Goal: Navigation & Orientation: Find specific page/section

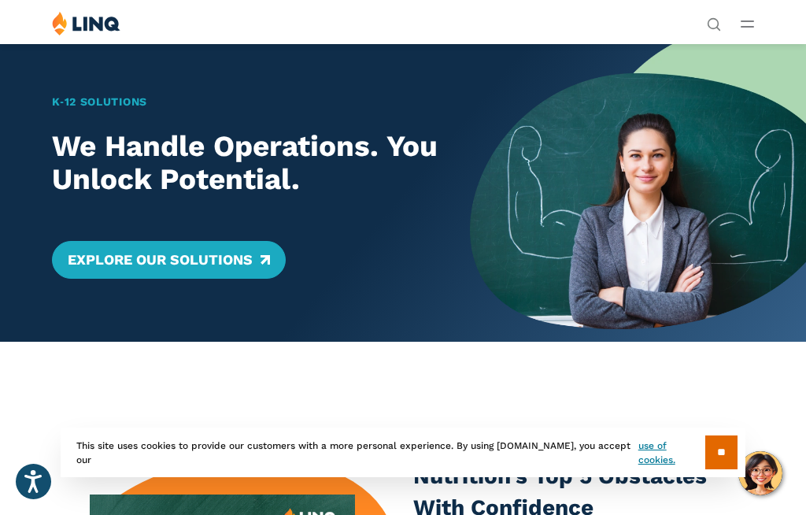
click at [754, 21] on line "Open Main Menu" at bounding box center [748, 21] width 12 height 0
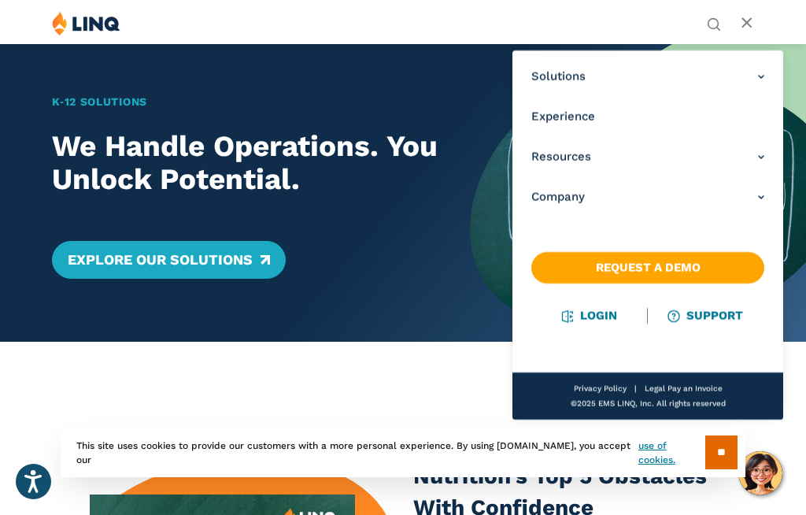
click at [613, 321] on link "Login" at bounding box center [590, 316] width 54 height 14
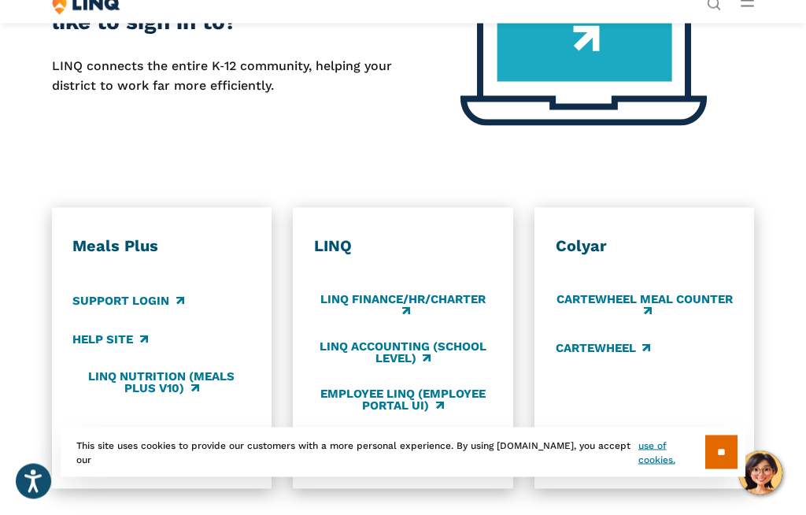
scroll to position [583, 0]
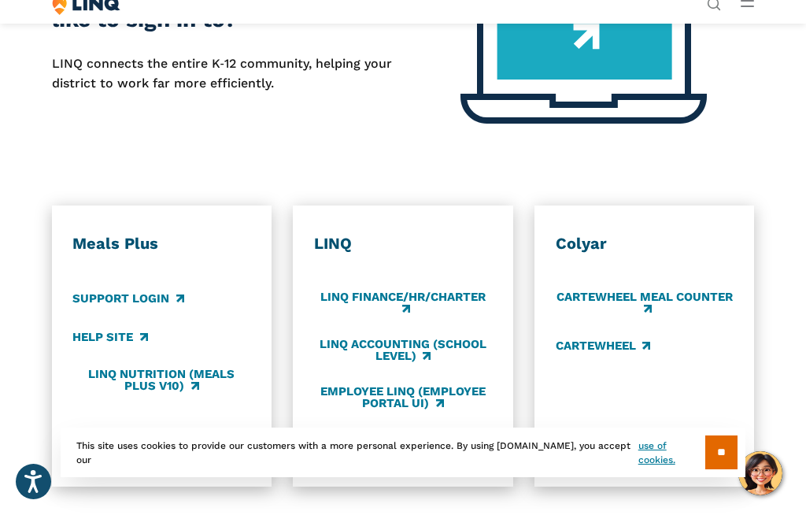
click at [198, 373] on link "LINQ Nutrition (Meals Plus v10)" at bounding box center [161, 380] width 178 height 26
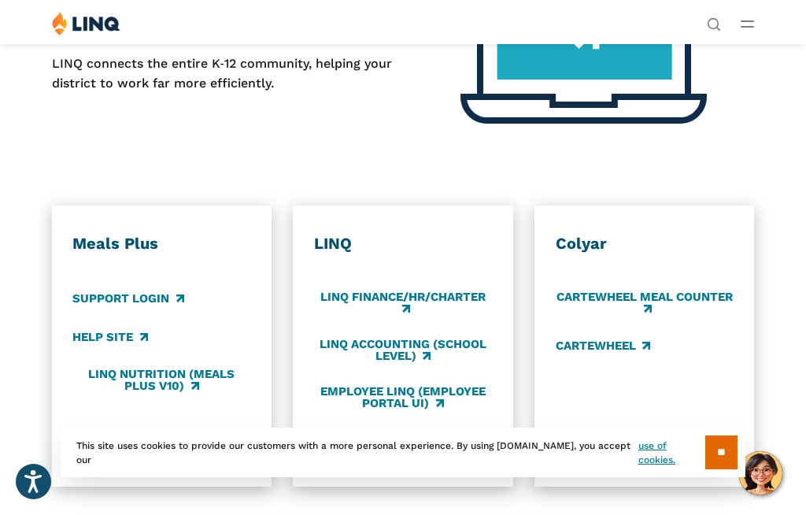
scroll to position [639, 0]
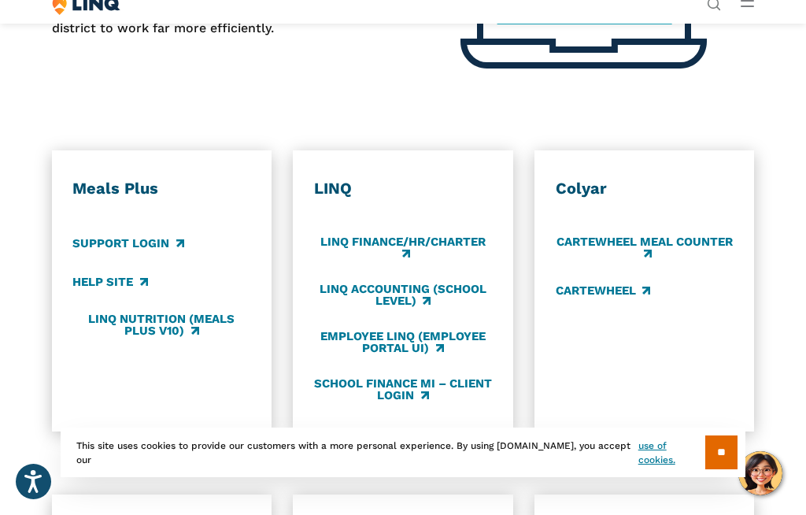
click at [158, 239] on link "Support Login" at bounding box center [127, 243] width 111 height 17
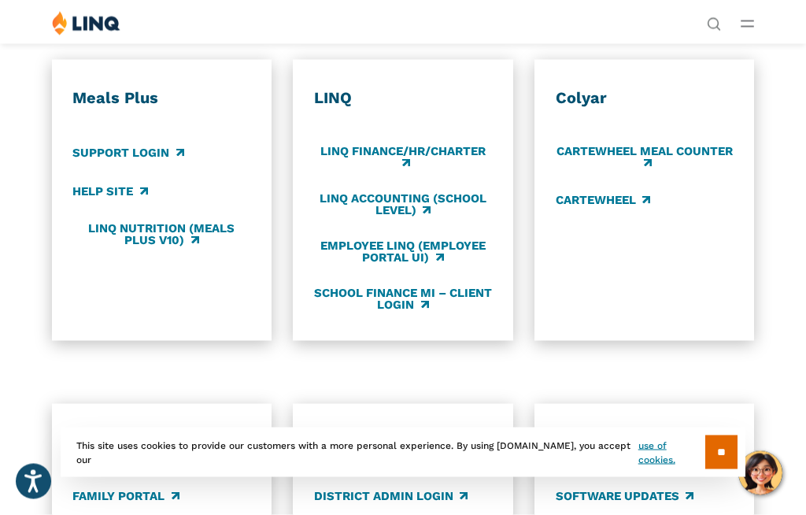
scroll to position [727, 0]
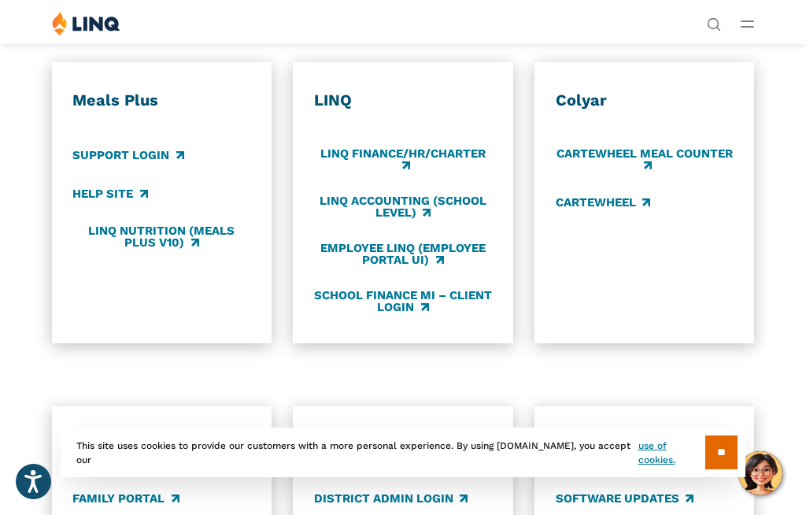
click at [191, 235] on link "LINQ Nutrition (Meals Plus v10)" at bounding box center [161, 237] width 178 height 26
click at [455, 154] on link "LINQ Finance/HR/Charter" at bounding box center [403, 159] width 178 height 26
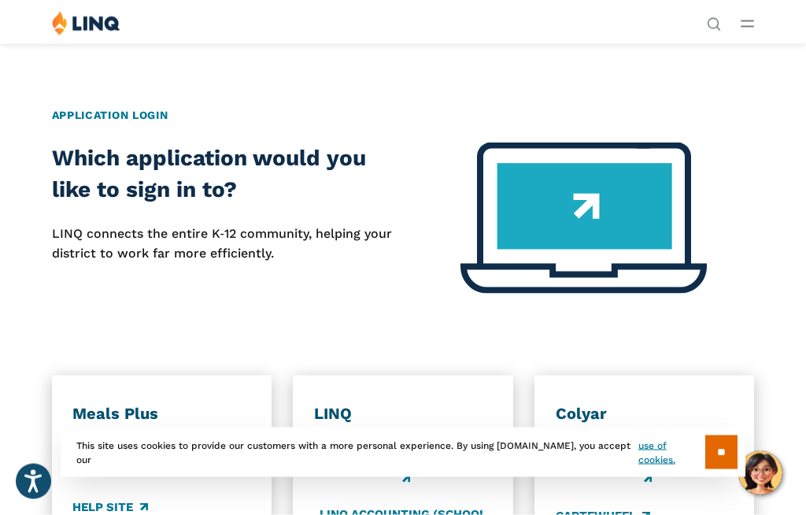
scroll to position [380, 0]
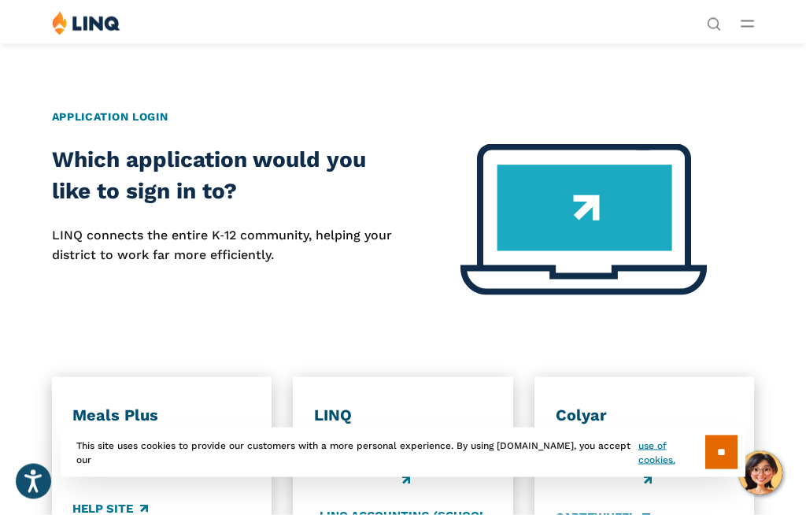
scroll to position [390, 0]
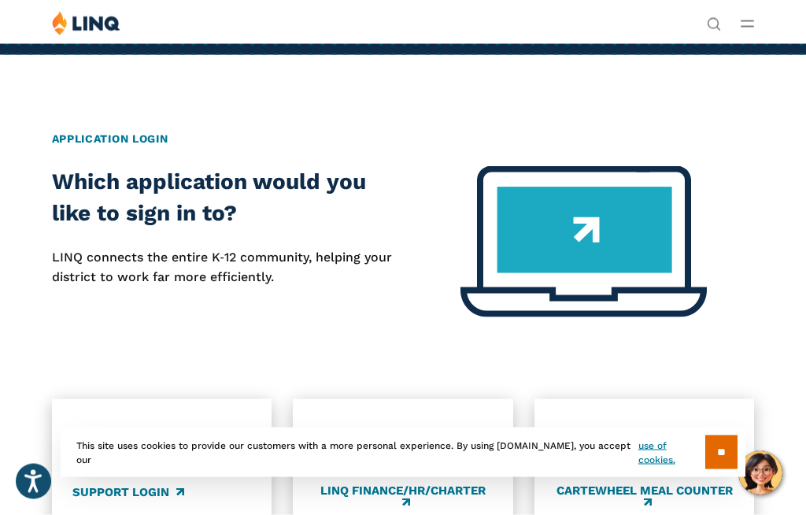
click at [157, 136] on h2 "Application Login" at bounding box center [403, 139] width 703 height 17
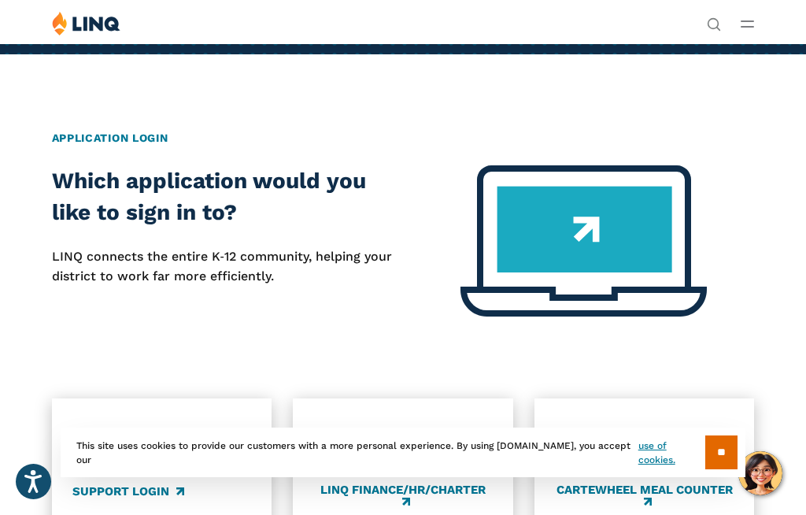
click at [152, 144] on h2 "Application Login" at bounding box center [403, 138] width 703 height 17
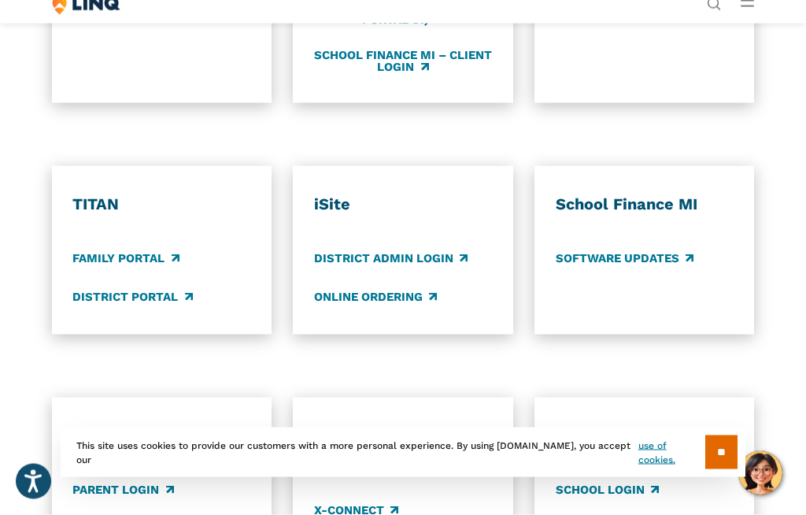
scroll to position [970, 0]
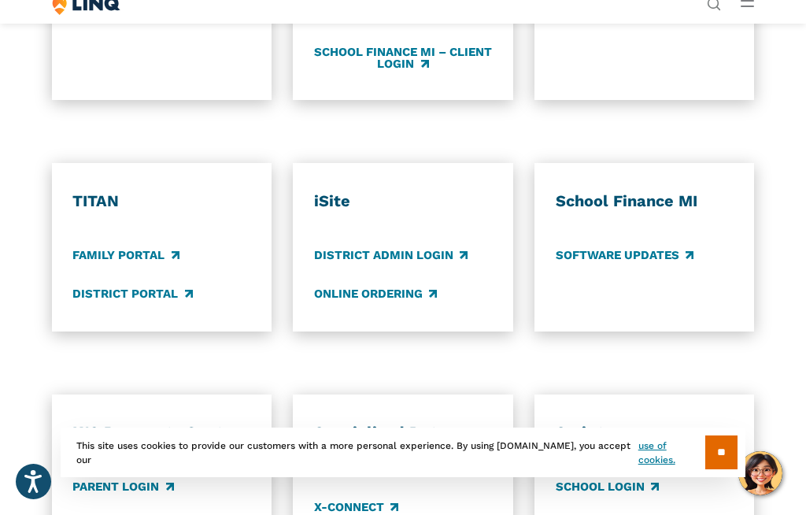
click at [168, 293] on link "District Portal" at bounding box center [132, 294] width 120 height 17
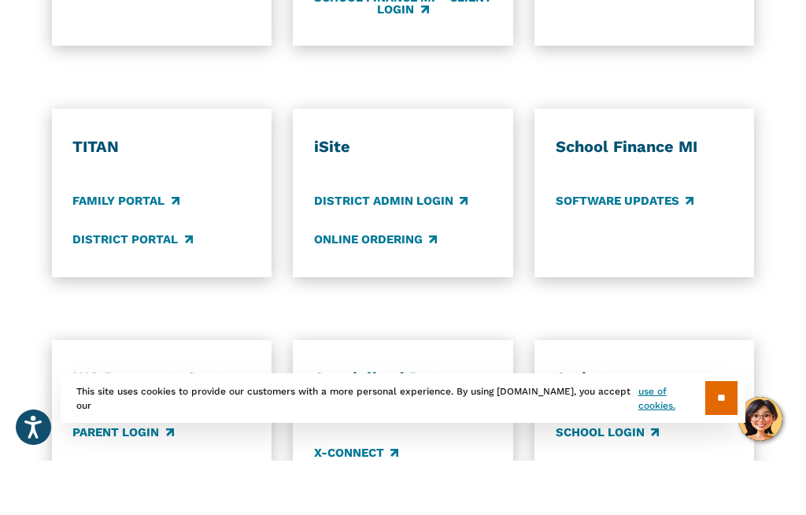
scroll to position [1025, 0]
